Goal: Navigation & Orientation: Find specific page/section

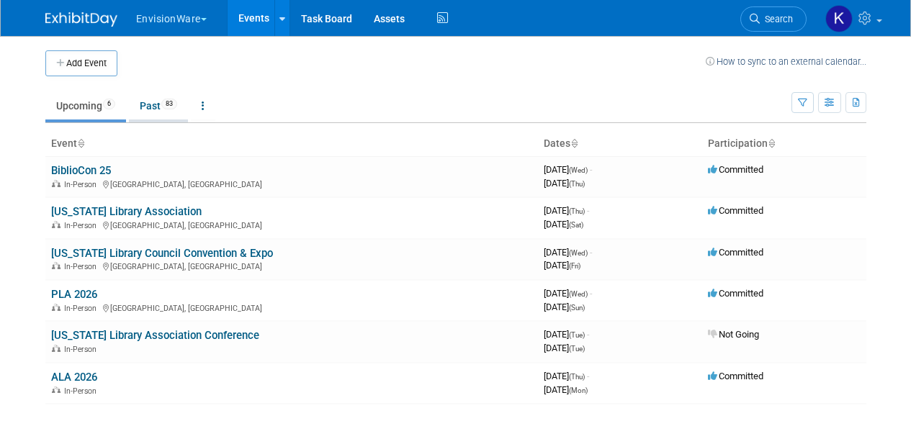
click at [146, 112] on link "Past 83" at bounding box center [158, 105] width 59 height 27
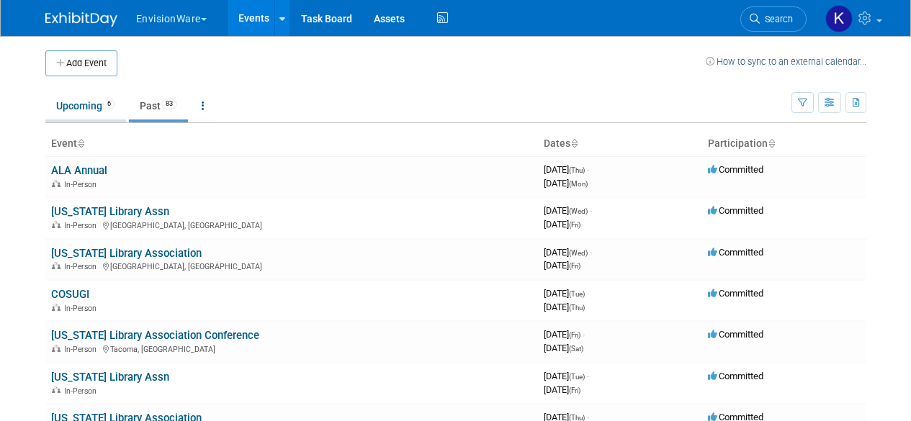
click at [71, 101] on link "Upcoming 6" at bounding box center [85, 105] width 81 height 27
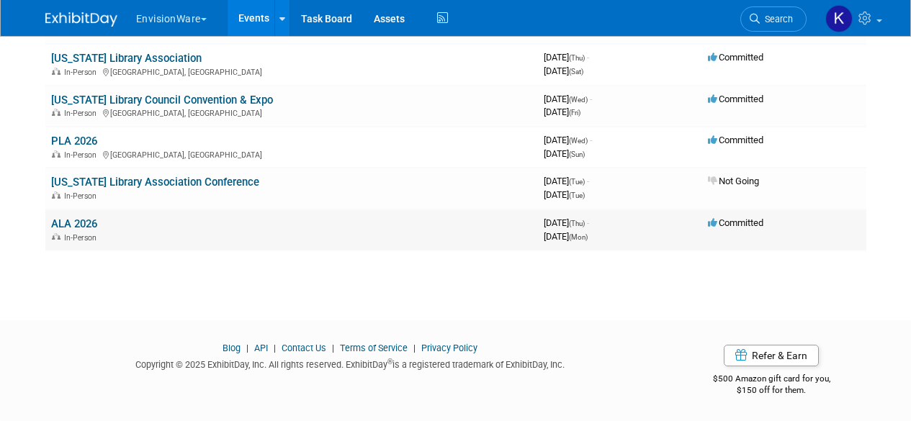
scroll to position [9, 0]
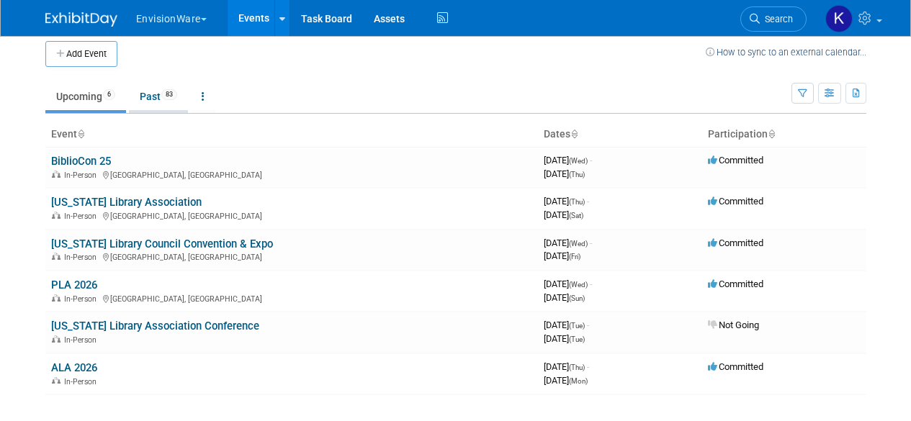
click at [143, 95] on link "Past 83" at bounding box center [158, 96] width 59 height 27
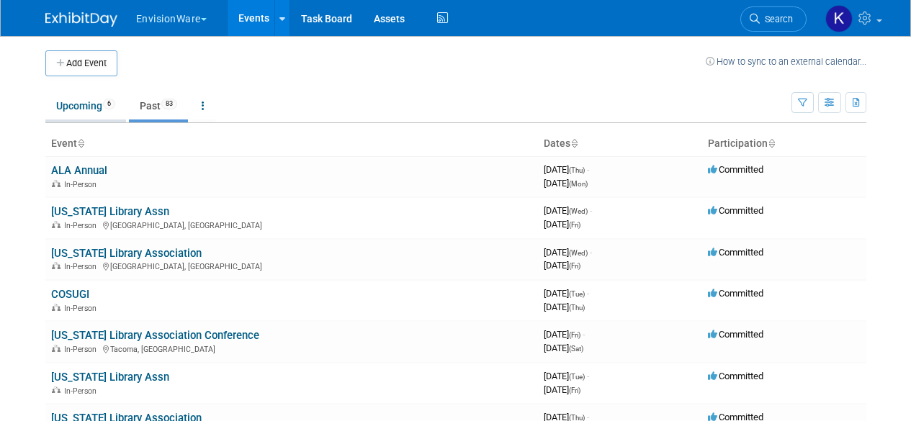
click at [68, 108] on link "Upcoming 6" at bounding box center [85, 105] width 81 height 27
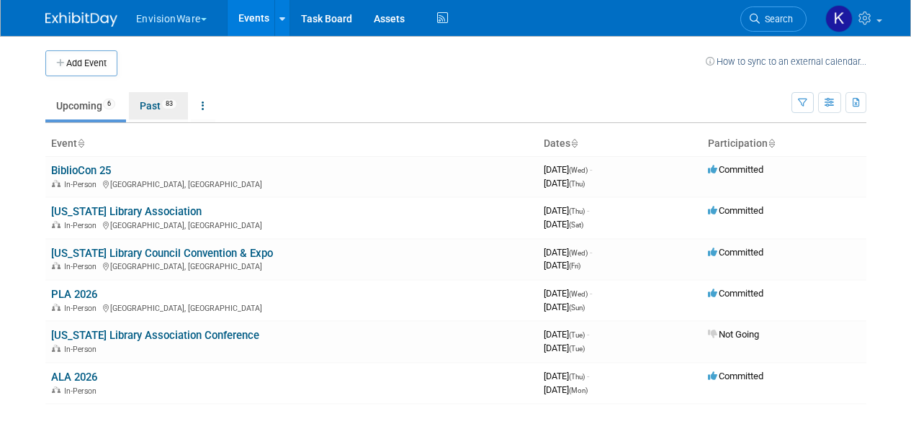
click at [145, 104] on link "Past 83" at bounding box center [158, 105] width 59 height 27
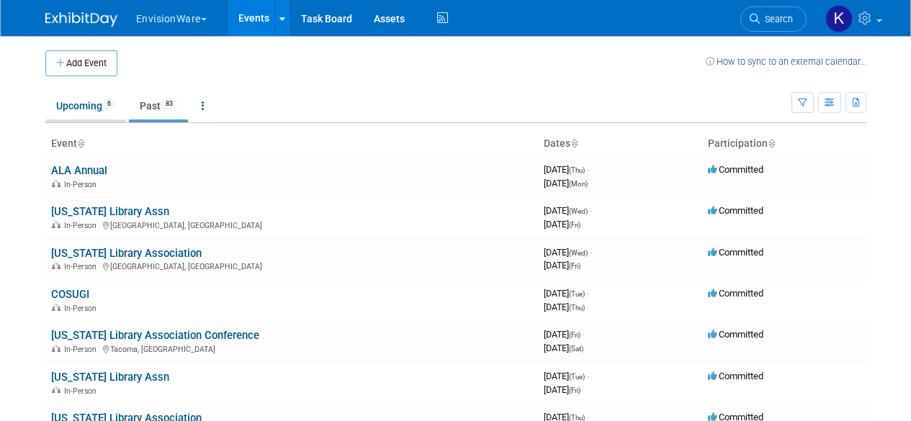
click at [82, 107] on link "Upcoming 6" at bounding box center [85, 105] width 81 height 27
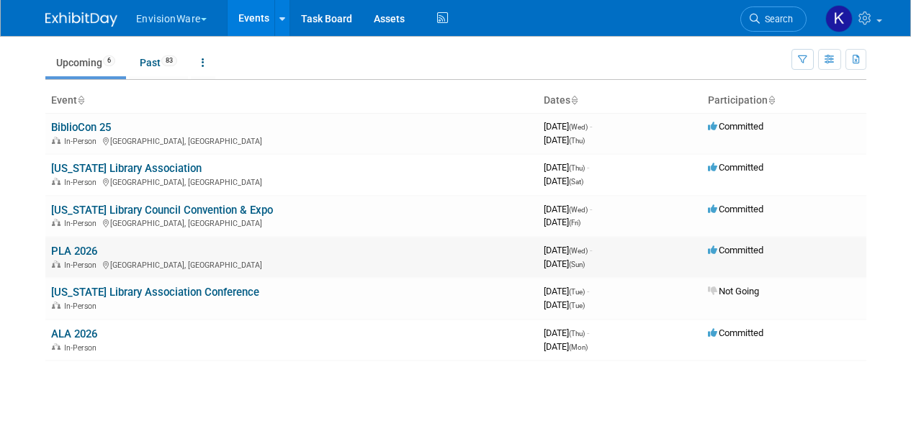
scroll to position [72, 0]
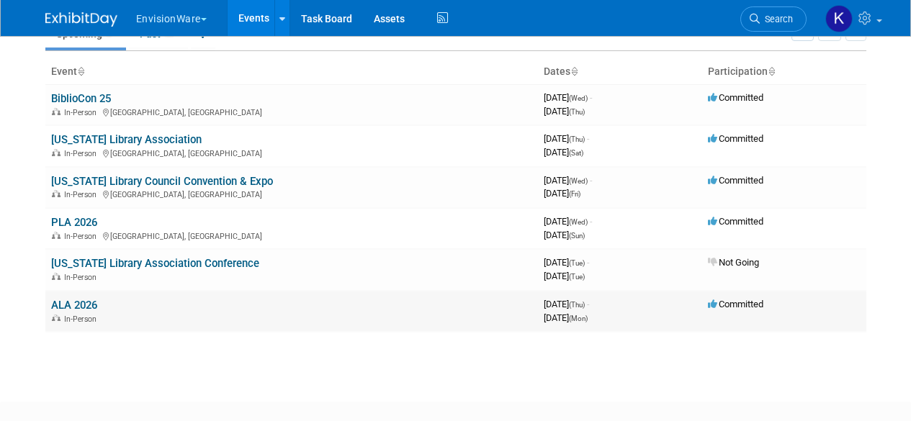
click at [68, 303] on link "ALA 2026" at bounding box center [74, 305] width 46 height 13
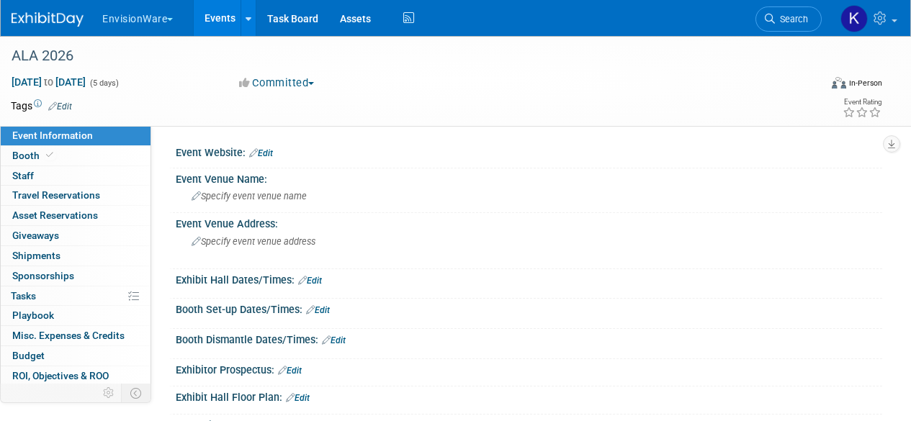
click at [34, 26] on img at bounding box center [48, 19] width 72 height 14
